Goal: Navigation & Orientation: Find specific page/section

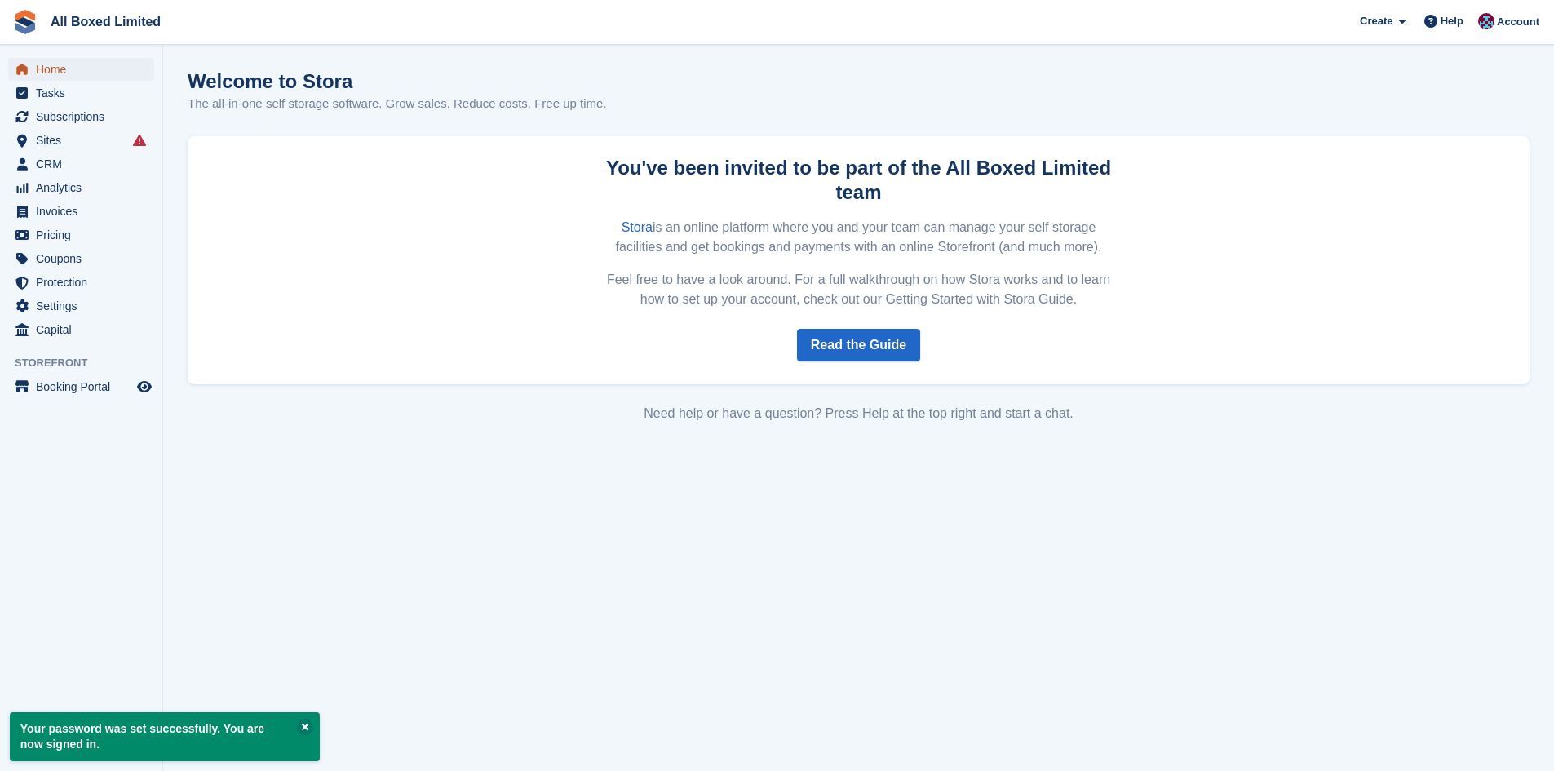
click at [62, 69] on span "Home" at bounding box center [85, 69] width 98 height 23
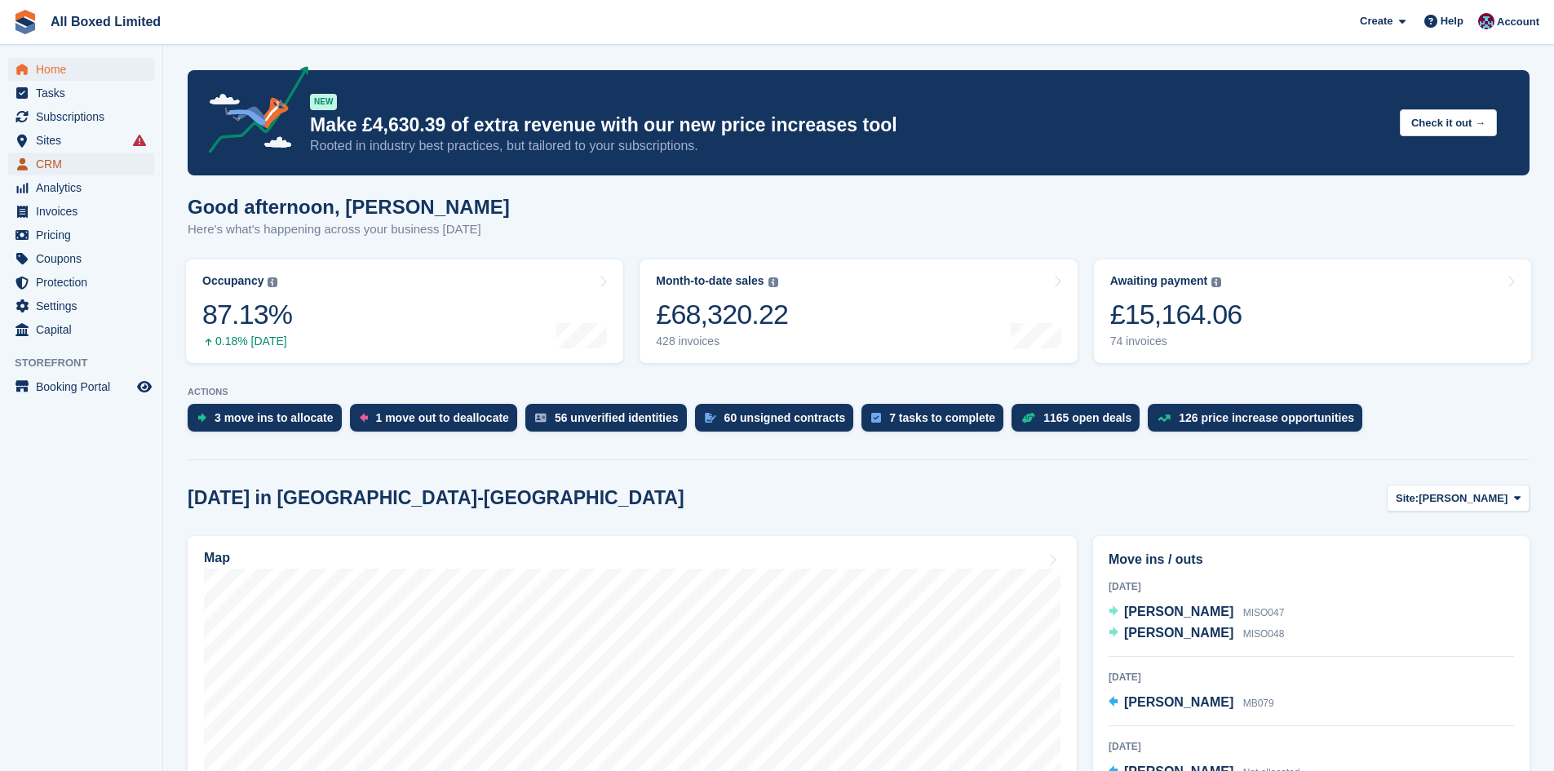
click at [73, 165] on span "CRM" at bounding box center [85, 164] width 98 height 23
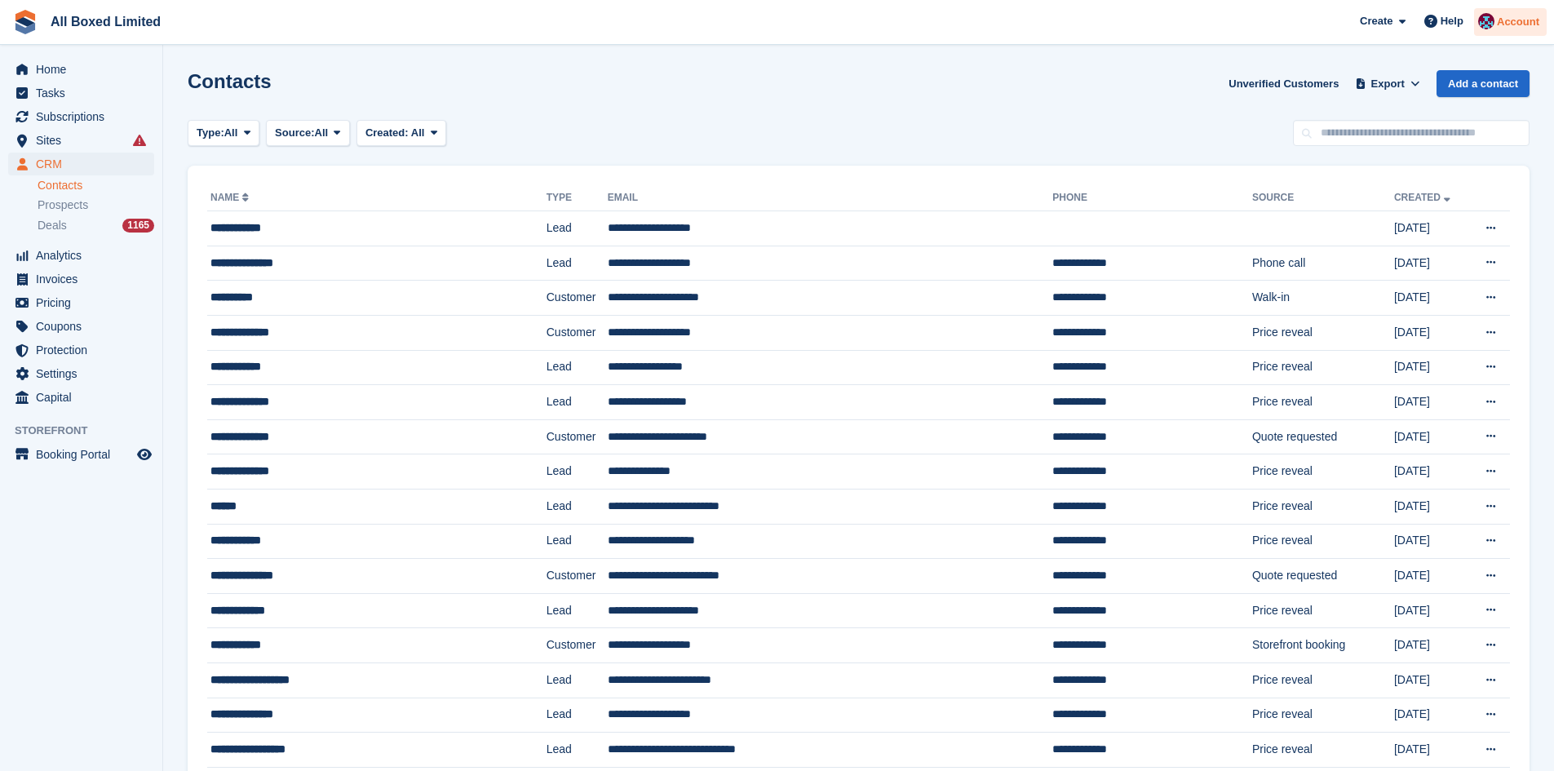
click at [1497, 21] on div "Account" at bounding box center [1510, 22] width 73 height 29
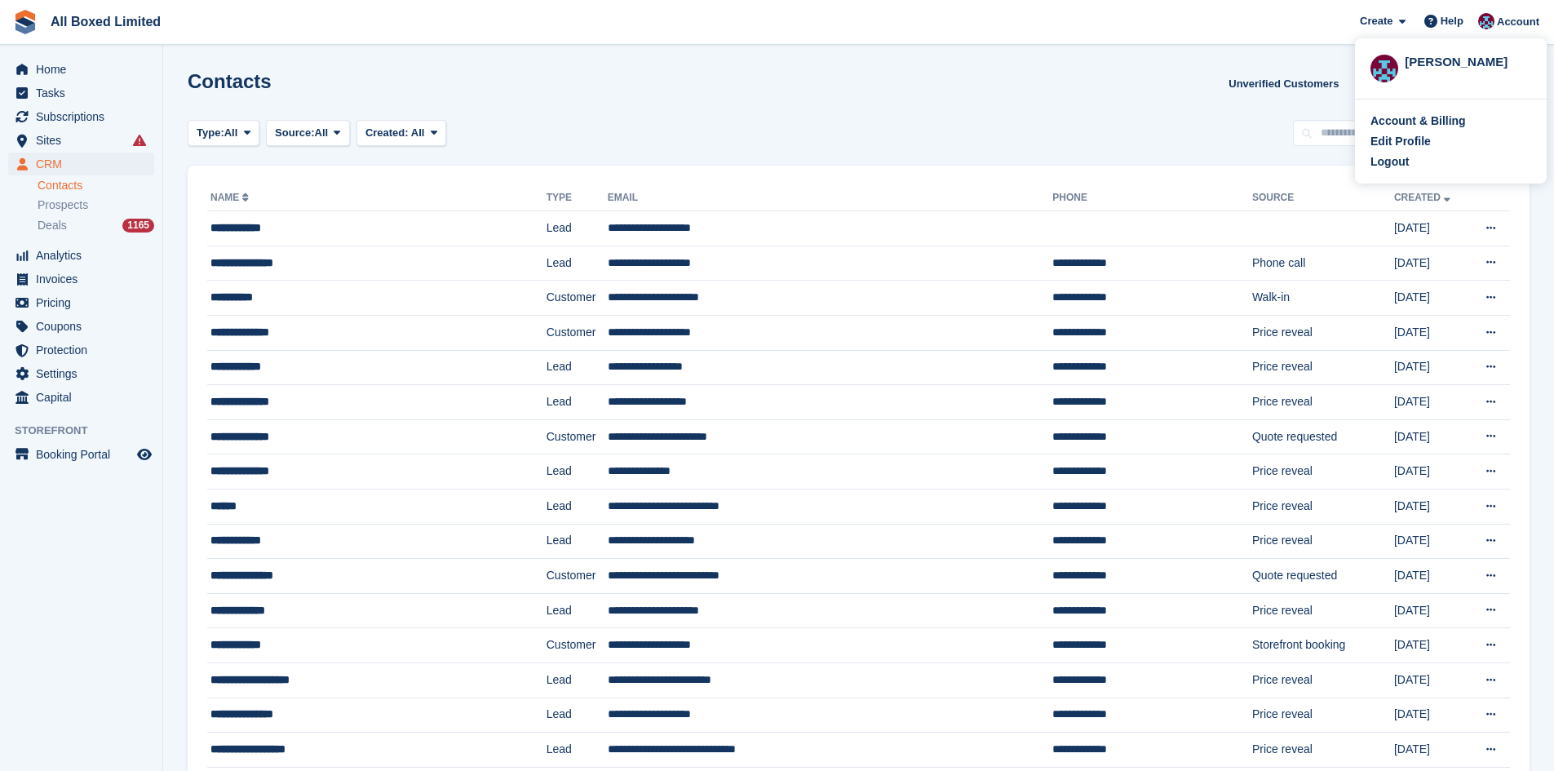
click at [1180, 80] on div "Contacts Unverified Customers Export Export Contacts Export a CSV of all Contac…" at bounding box center [859, 93] width 1342 height 46
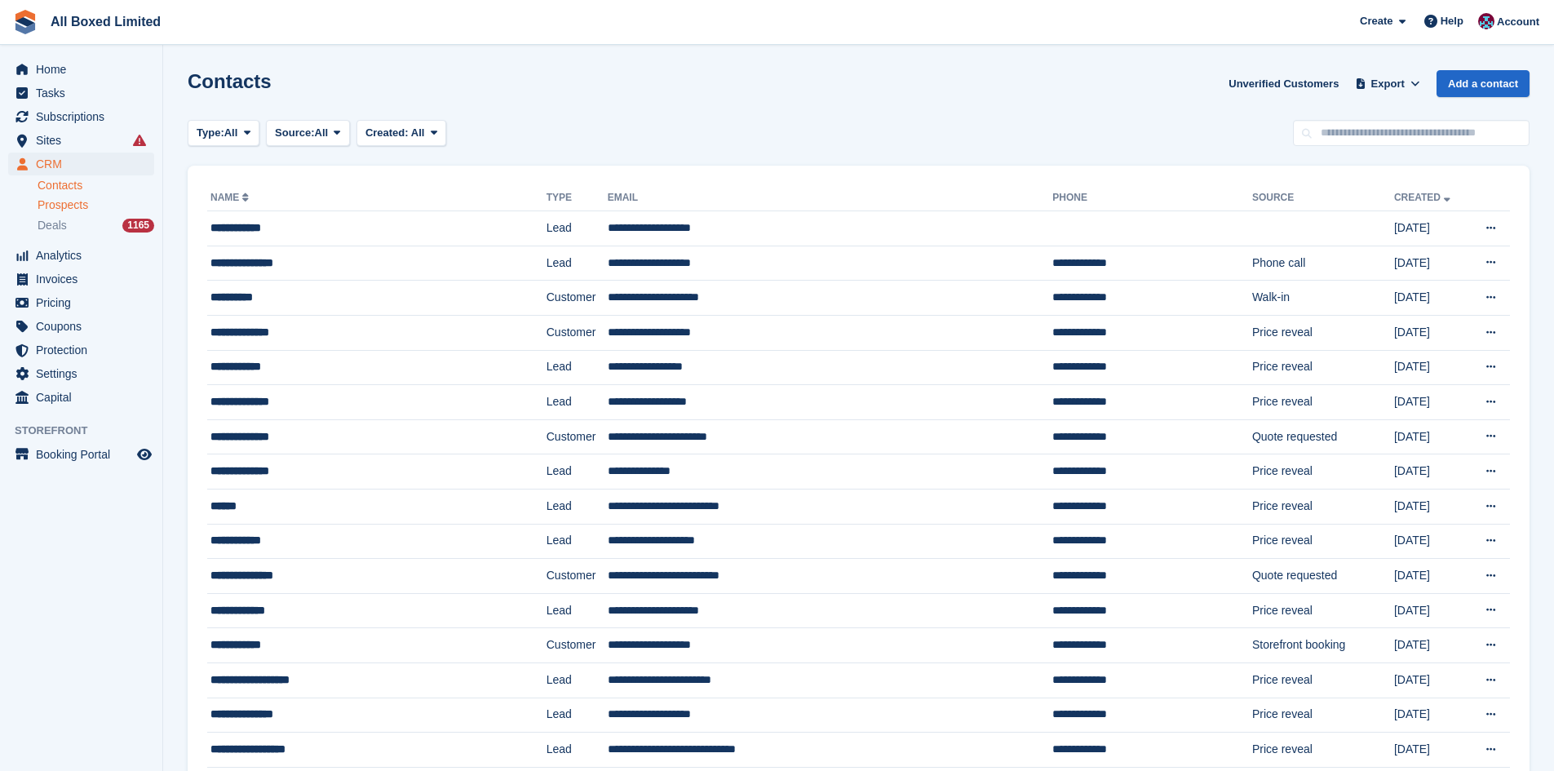
click at [83, 204] on span "Prospects" at bounding box center [63, 204] width 51 height 15
